Goal: Task Accomplishment & Management: Manage account settings

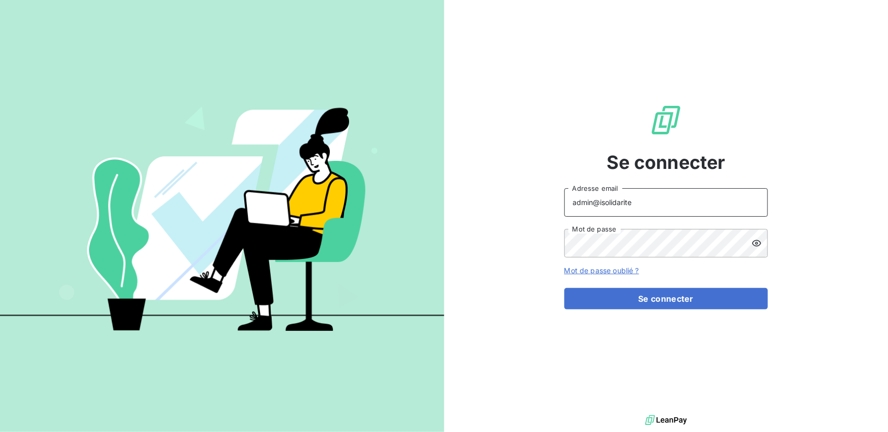
click at [654, 208] on input "admin@isolidarite" at bounding box center [665, 202] width 203 height 28
type input "admin@itlinkbenelux"
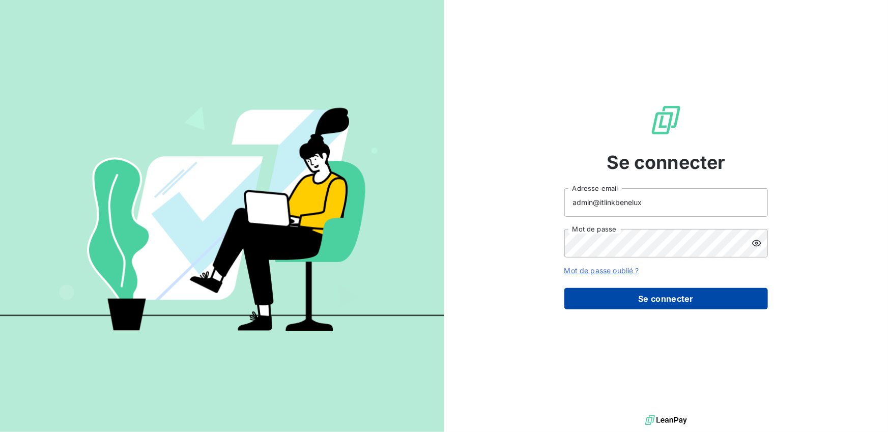
click at [661, 296] on button "Se connecter" at bounding box center [665, 298] width 203 height 21
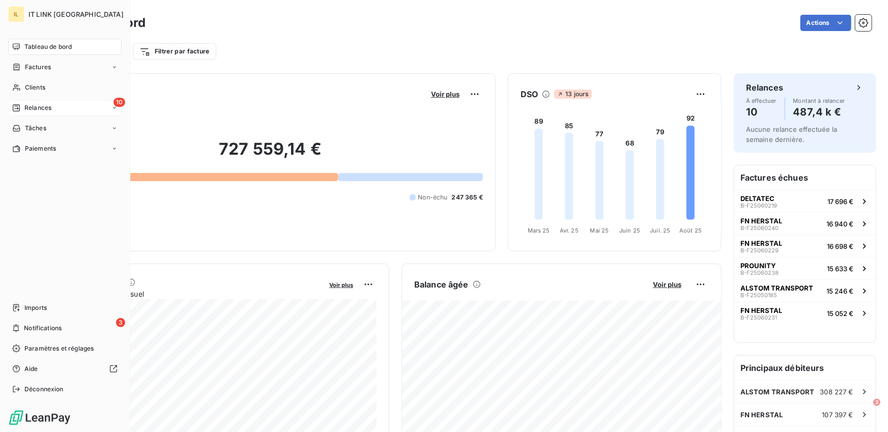
click at [33, 106] on span "Relances" at bounding box center [37, 107] width 27 height 9
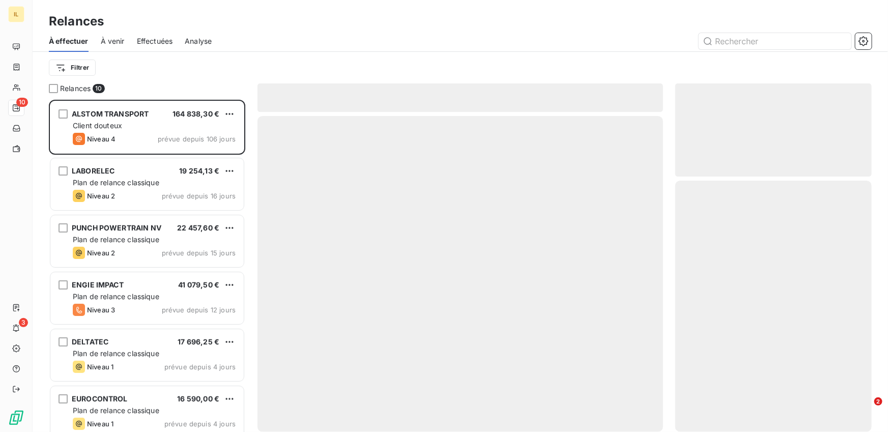
scroll to position [332, 196]
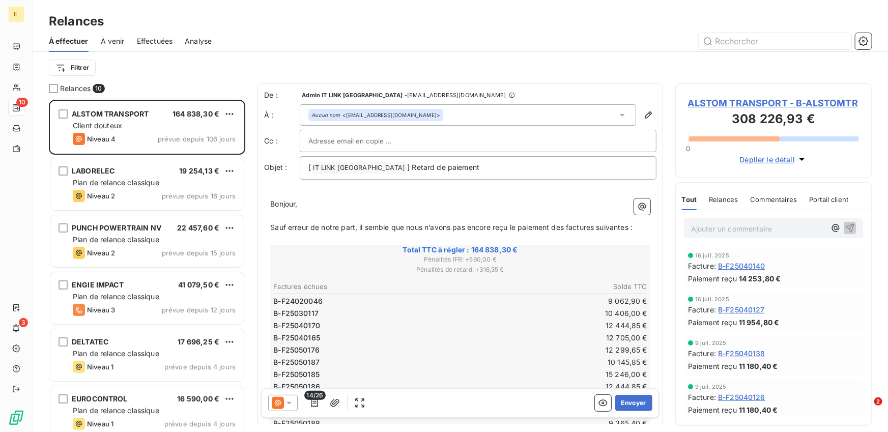
click at [160, 38] on span "Effectuées" at bounding box center [155, 41] width 36 height 10
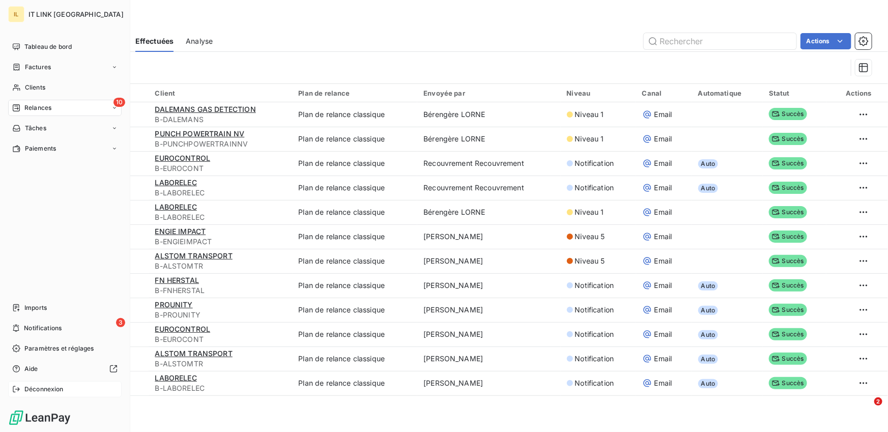
click at [33, 387] on span "Déconnexion" at bounding box center [43, 389] width 39 height 9
